Goal: Task Accomplishment & Management: Use online tool/utility

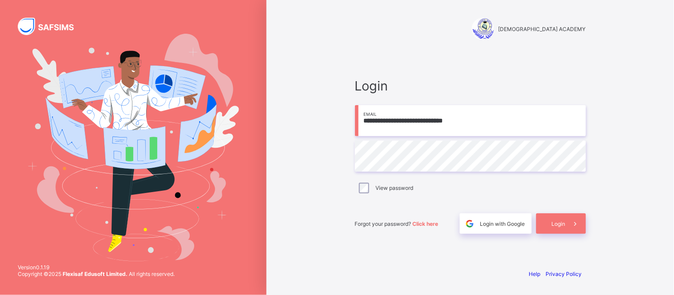
type input "**********"
click at [562, 225] on span "Login" at bounding box center [559, 224] width 14 height 7
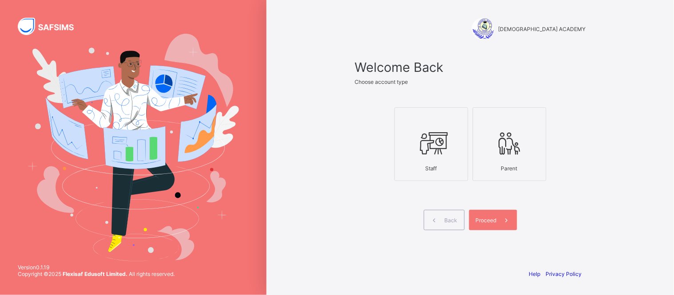
click at [446, 147] on icon at bounding box center [431, 143] width 31 height 27
click at [502, 221] on icon at bounding box center [506, 220] width 9 height 8
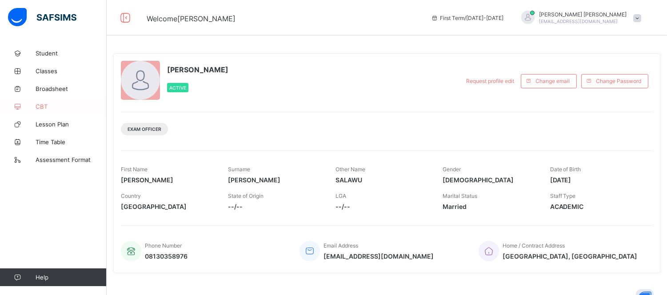
click at [35, 107] on icon at bounding box center [18, 106] width 36 height 7
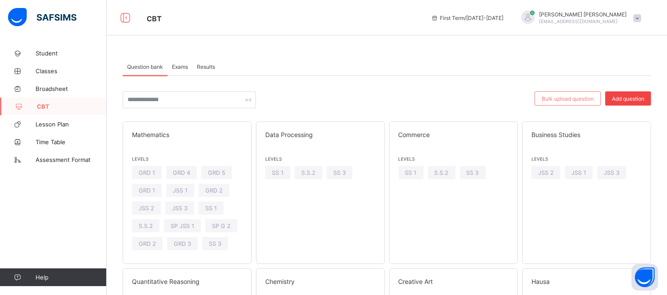
click at [634, 96] on span "Add question" at bounding box center [628, 99] width 32 height 7
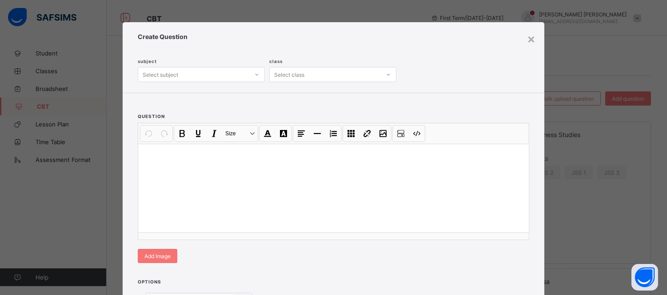
click at [523, 39] on span "Create Question" at bounding box center [333, 37] width 391 height 8
click at [529, 41] on div "×" at bounding box center [531, 38] width 8 height 15
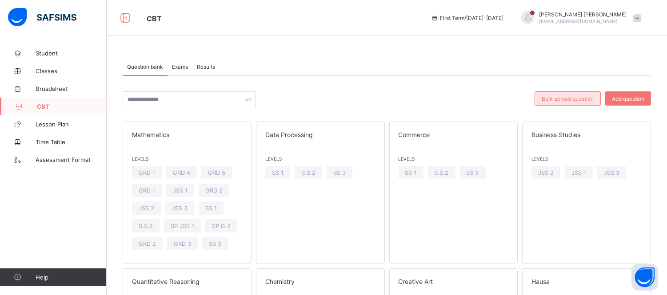
click at [570, 97] on span "Bulk upload question" at bounding box center [567, 99] width 52 height 7
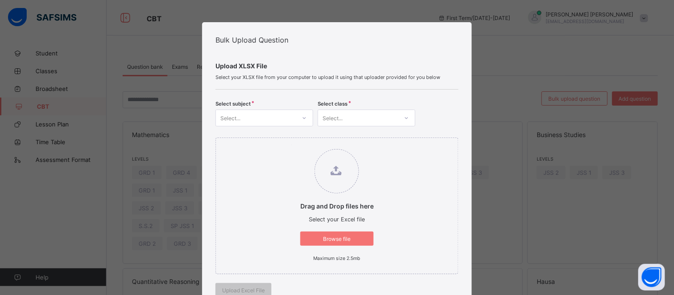
scroll to position [259, 0]
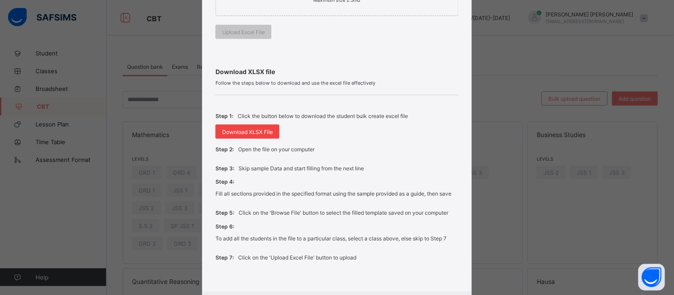
click at [248, 131] on span "Download XLSX File" at bounding box center [247, 132] width 51 height 7
click at [248, 131] on div "Download XLSX File" at bounding box center [247, 132] width 64 height 14
click at [248, 131] on span "Download XLSX File" at bounding box center [247, 132] width 51 height 7
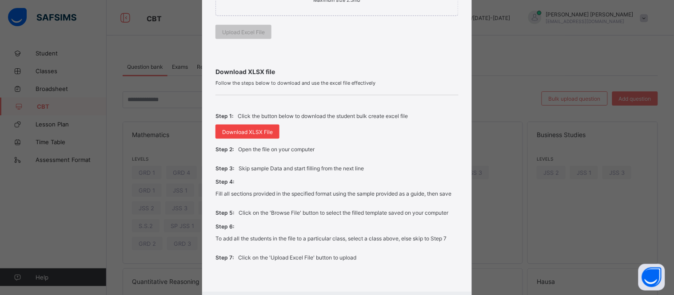
click at [248, 131] on span "Download XLSX File" at bounding box center [247, 132] width 51 height 7
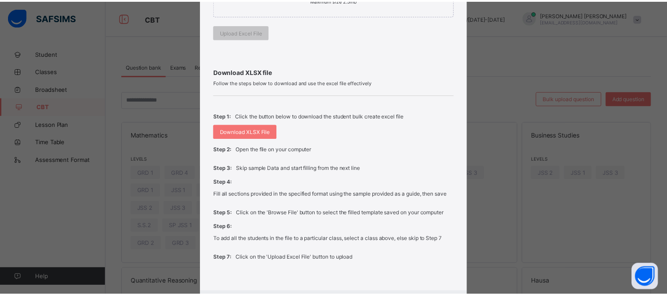
scroll to position [307, 0]
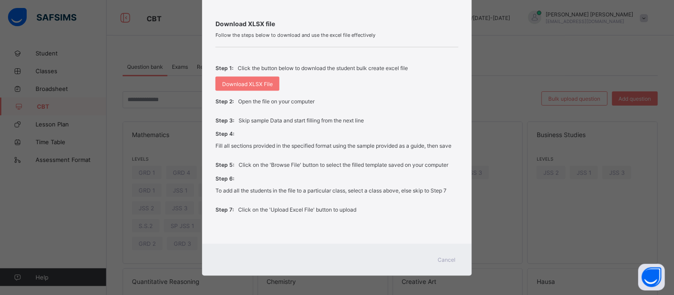
click at [445, 257] on span "Cancel" at bounding box center [447, 260] width 18 height 7
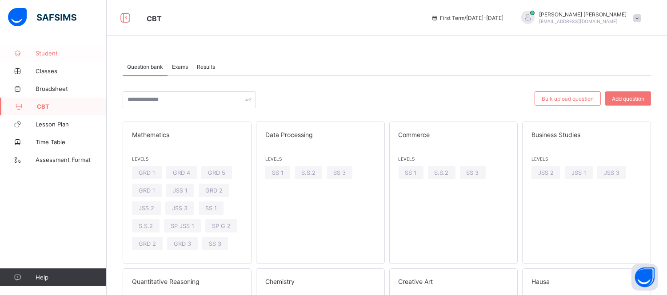
click at [44, 52] on span "Student" at bounding box center [71, 53] width 71 height 7
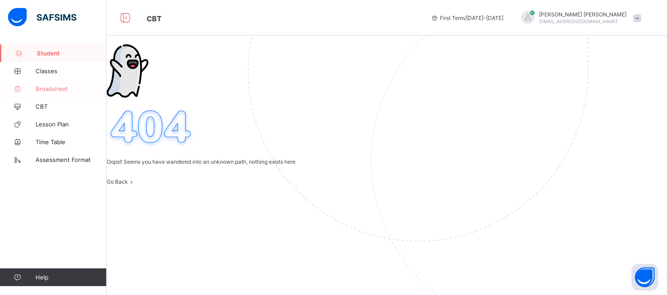
click at [42, 91] on span "Broadsheet" at bounding box center [71, 88] width 71 height 7
